Goal: Use online tool/utility: Use online tool/utility

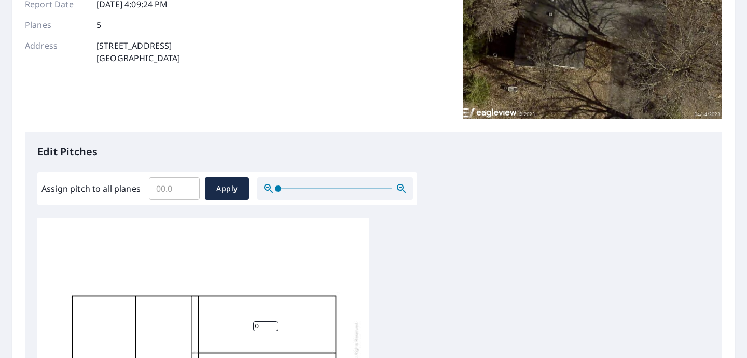
scroll to position [149, 0]
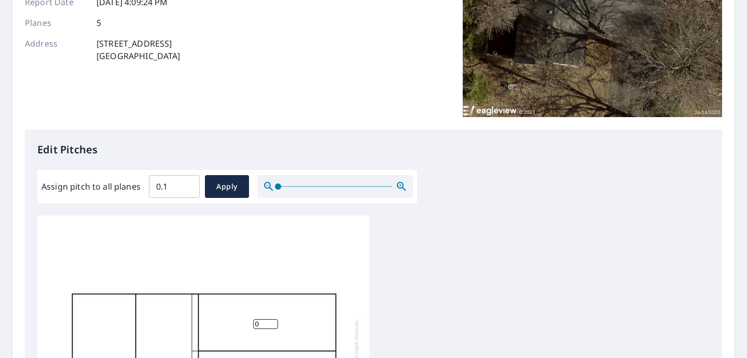
click at [187, 184] on input "0.1" at bounding box center [174, 186] width 51 height 29
click at [187, 184] on input "0.2" at bounding box center [174, 186] width 51 height 29
click at [187, 184] on input "0.3" at bounding box center [174, 186] width 51 height 29
click at [187, 184] on input "0.4" at bounding box center [174, 186] width 51 height 29
click at [187, 184] on input "0.5" at bounding box center [174, 186] width 51 height 29
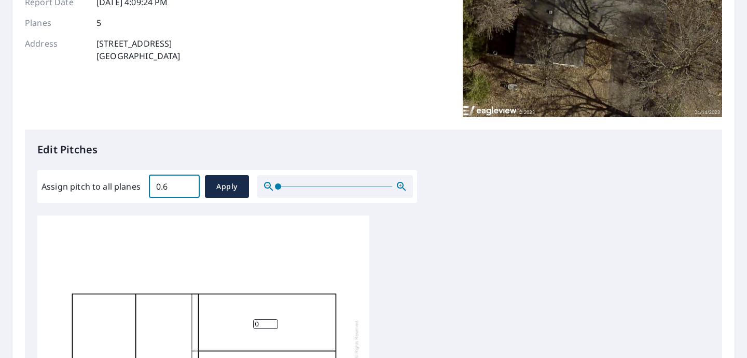
click at [187, 184] on input "0.6" at bounding box center [174, 186] width 51 height 29
click at [187, 184] on input "0.7" at bounding box center [174, 186] width 51 height 29
click at [187, 184] on input "0.8" at bounding box center [174, 186] width 51 height 29
click at [187, 184] on input "0.9" at bounding box center [174, 186] width 51 height 29
click at [187, 184] on input "1" at bounding box center [174, 186] width 51 height 29
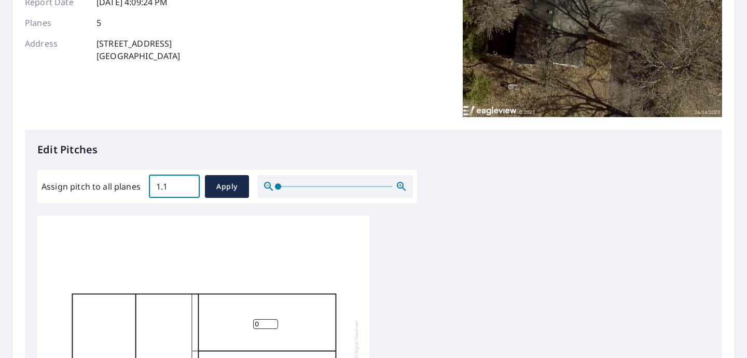
click at [187, 184] on input "1.1" at bounding box center [174, 186] width 51 height 29
click at [187, 184] on input "1.2" at bounding box center [174, 186] width 51 height 29
click at [187, 184] on input "1.3" at bounding box center [174, 186] width 51 height 29
click at [166, 189] on input "1.3" at bounding box center [174, 186] width 51 height 29
drag, startPoint x: 166, startPoint y: 189, endPoint x: 153, endPoint y: 190, distance: 13.5
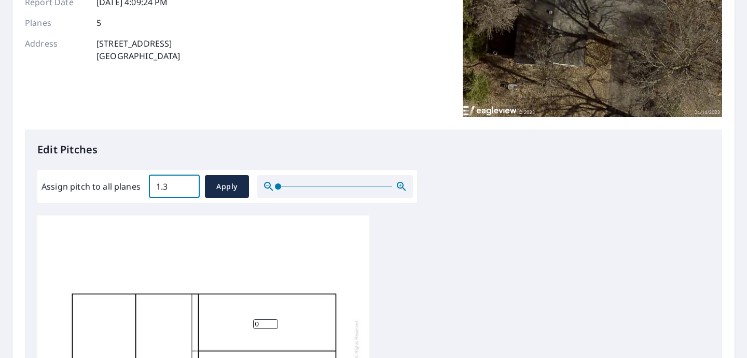
click at [153, 190] on input "1.3" at bounding box center [174, 186] width 51 height 29
type input "4"
click at [228, 186] on span "Apply" at bounding box center [226, 187] width 27 height 13
type input "4"
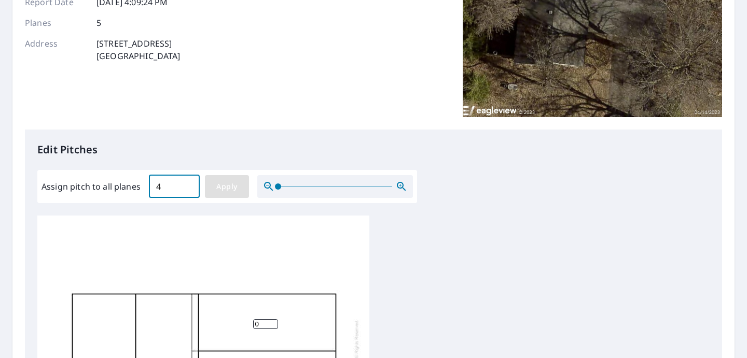
type input "4"
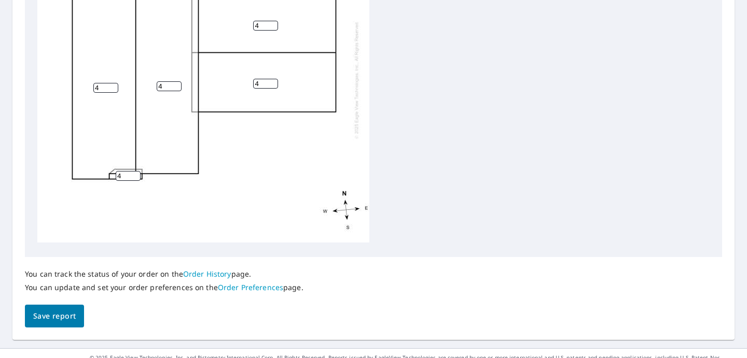
scroll to position [462, 0]
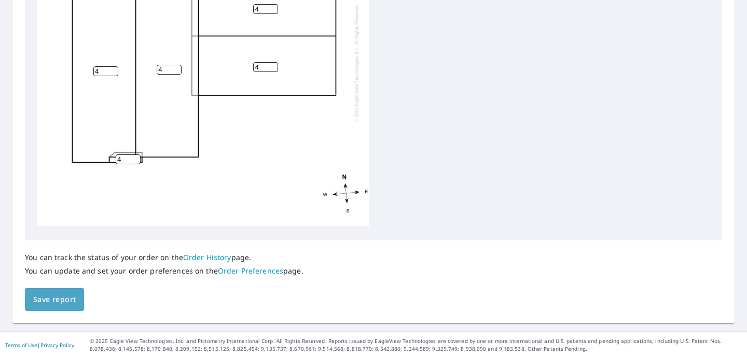
click at [57, 298] on span "Save report" at bounding box center [54, 300] width 43 height 13
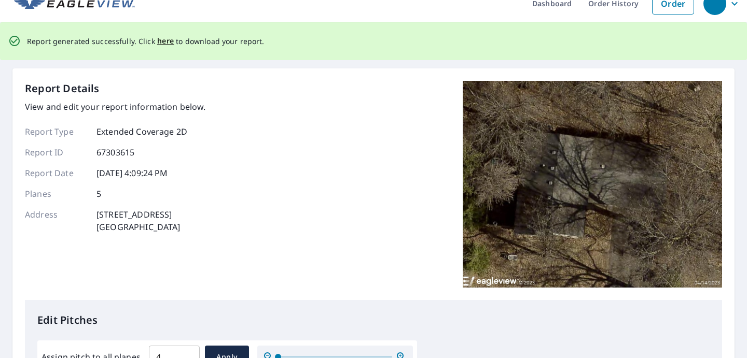
scroll to position [0, 0]
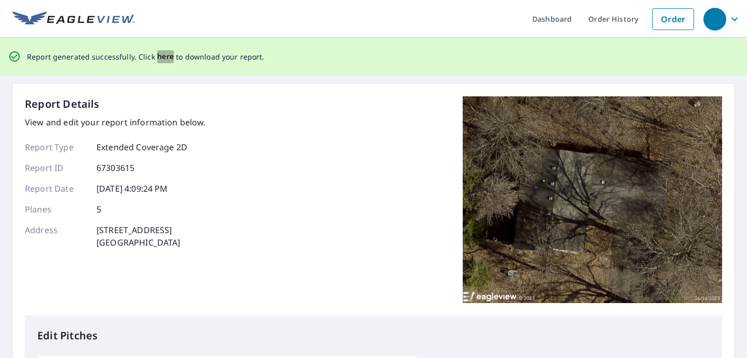
click at [165, 59] on span "here" at bounding box center [165, 56] width 17 height 13
